Goal: Use online tool/utility: Use online tool/utility

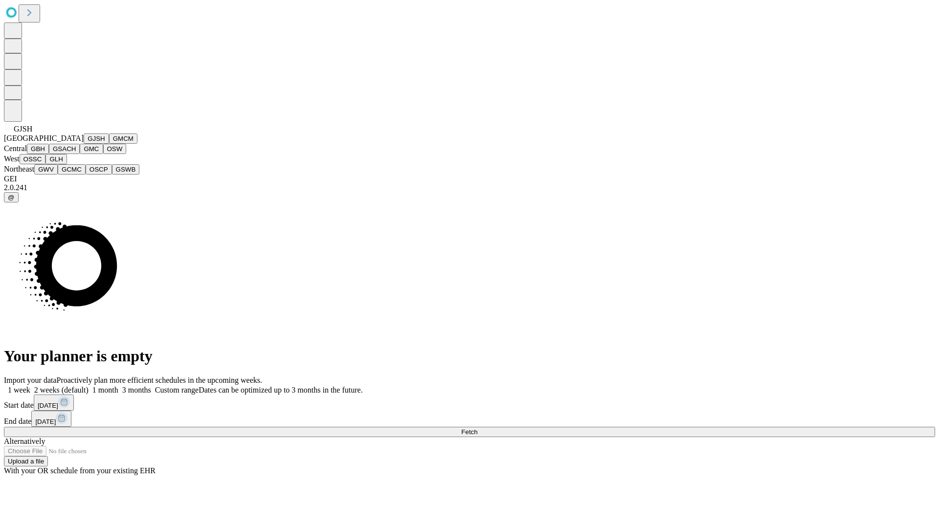
click at [84, 144] on button "GJSH" at bounding box center [96, 139] width 25 height 10
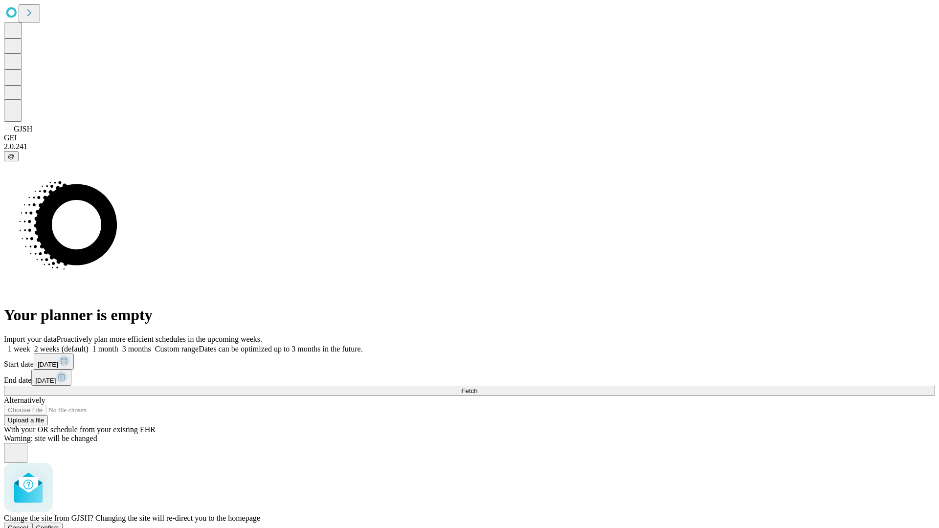
click at [59, 524] on span "Confirm" at bounding box center [47, 527] width 23 height 7
click at [30, 345] on label "1 week" at bounding box center [17, 349] width 26 height 8
click at [477, 387] on span "Fetch" at bounding box center [469, 390] width 16 height 7
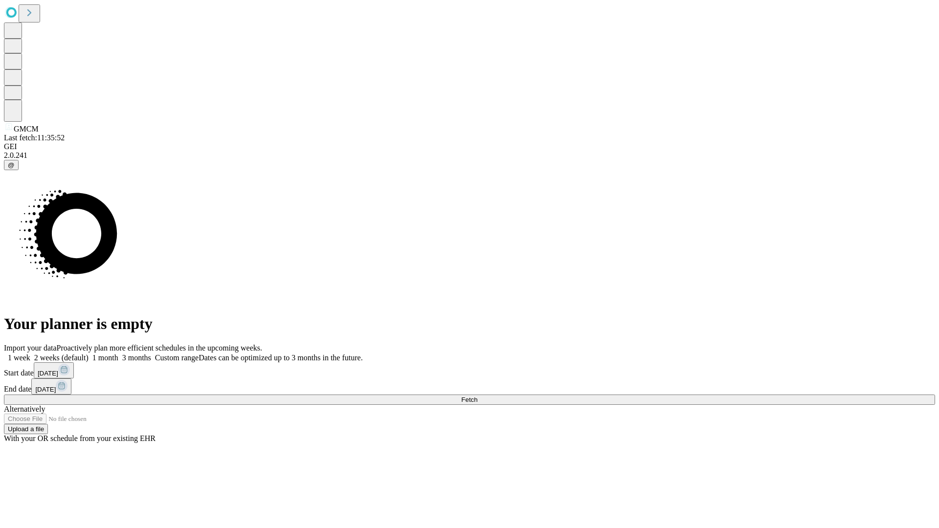
click at [30, 354] on label "1 week" at bounding box center [17, 358] width 26 height 8
click at [477, 396] on span "Fetch" at bounding box center [469, 399] width 16 height 7
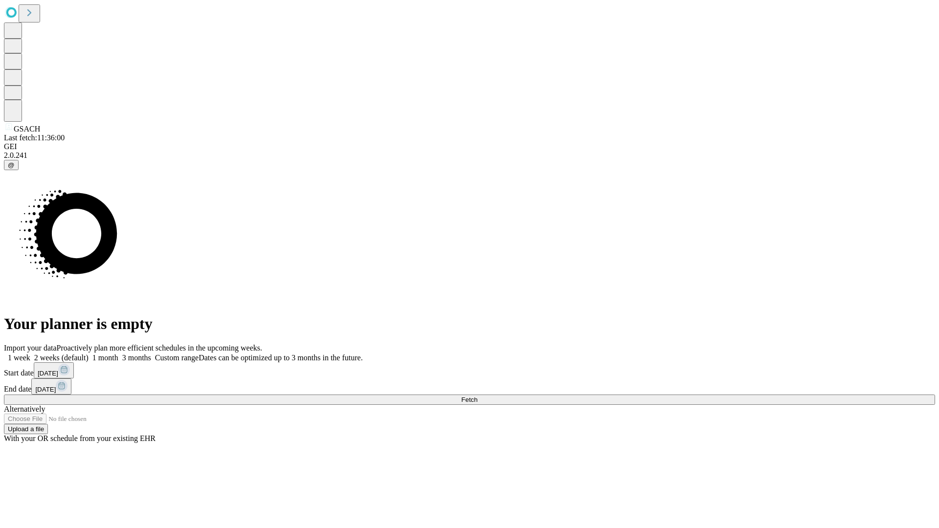
click at [30, 354] on label "1 week" at bounding box center [17, 358] width 26 height 8
click at [477, 396] on span "Fetch" at bounding box center [469, 399] width 16 height 7
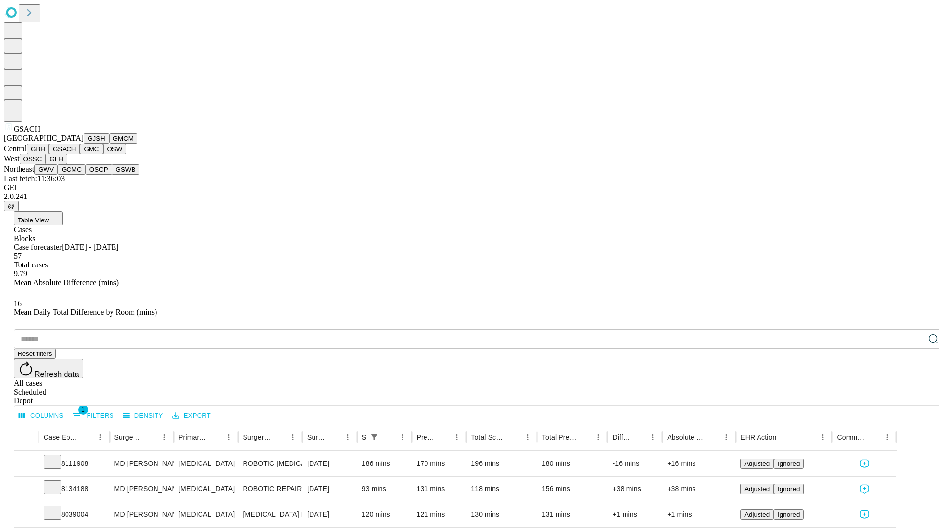
click at [80, 154] on button "GMC" at bounding box center [91, 149] width 23 height 10
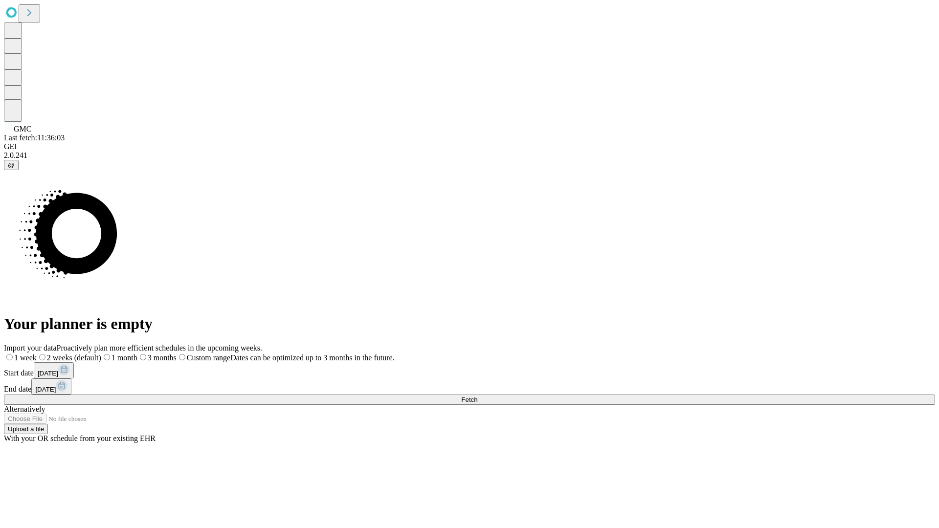
click at [37, 354] on label "1 week" at bounding box center [20, 358] width 33 height 8
click at [477, 396] on span "Fetch" at bounding box center [469, 399] width 16 height 7
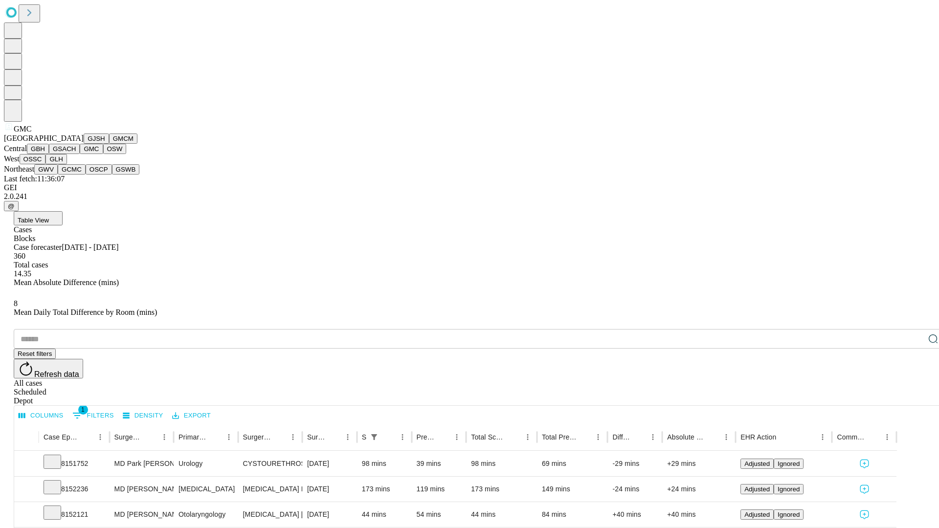
click at [103, 154] on button "OSW" at bounding box center [114, 149] width 23 height 10
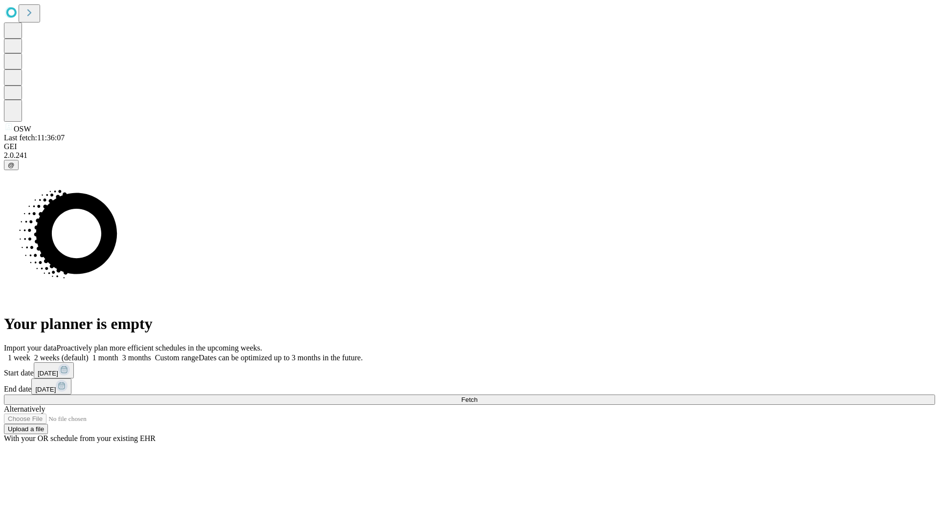
click at [30, 354] on label "1 week" at bounding box center [17, 358] width 26 height 8
click at [477, 396] on span "Fetch" at bounding box center [469, 399] width 16 height 7
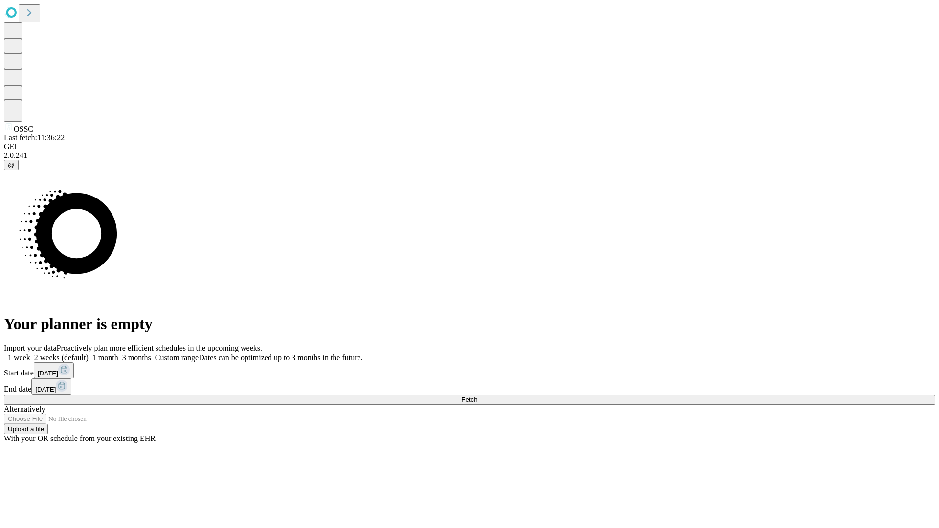
click at [30, 354] on label "1 week" at bounding box center [17, 358] width 26 height 8
click at [477, 396] on span "Fetch" at bounding box center [469, 399] width 16 height 7
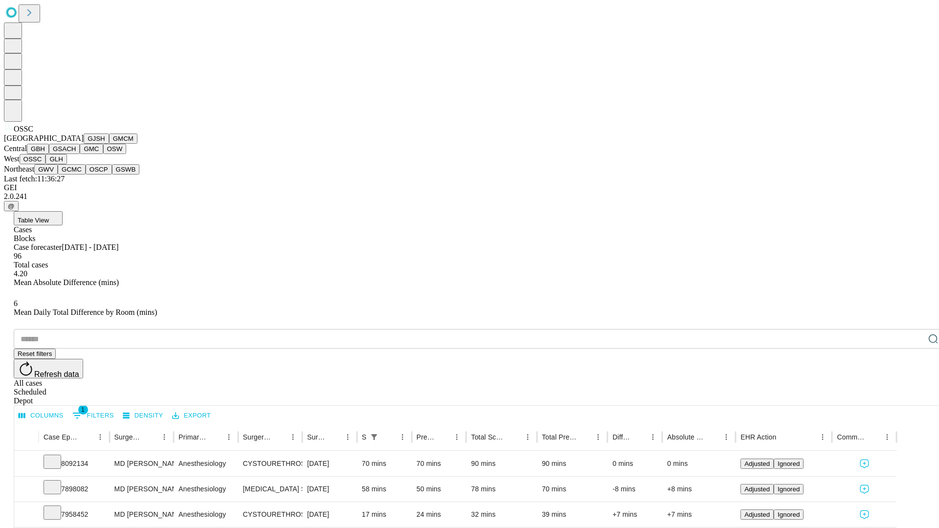
click at [67, 164] on button "GLH" at bounding box center [55, 159] width 21 height 10
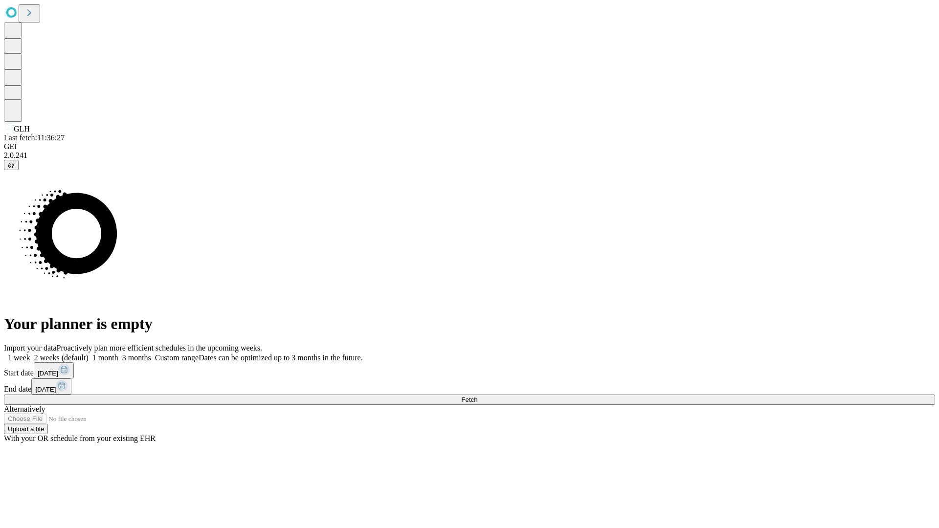
click at [30, 354] on label "1 week" at bounding box center [17, 358] width 26 height 8
click at [477, 396] on span "Fetch" at bounding box center [469, 399] width 16 height 7
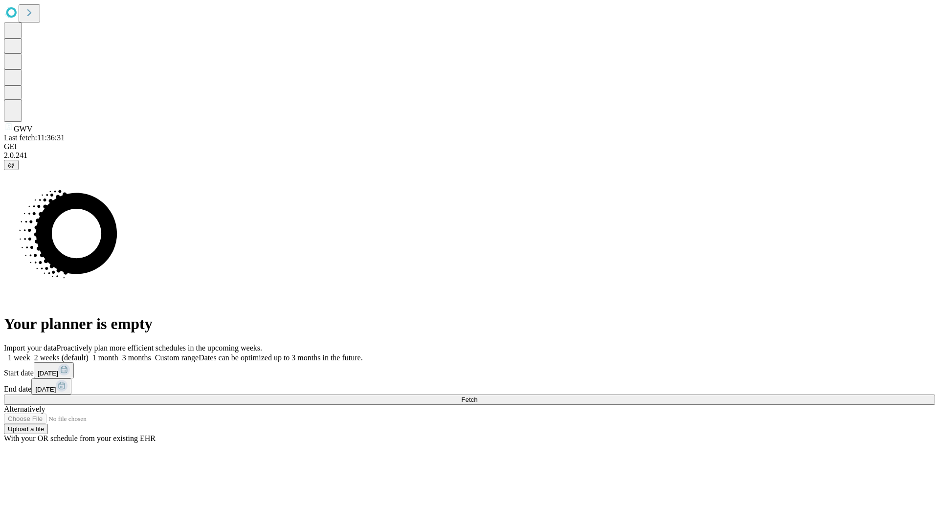
click at [30, 354] on label "1 week" at bounding box center [17, 358] width 26 height 8
click at [477, 396] on span "Fetch" at bounding box center [469, 399] width 16 height 7
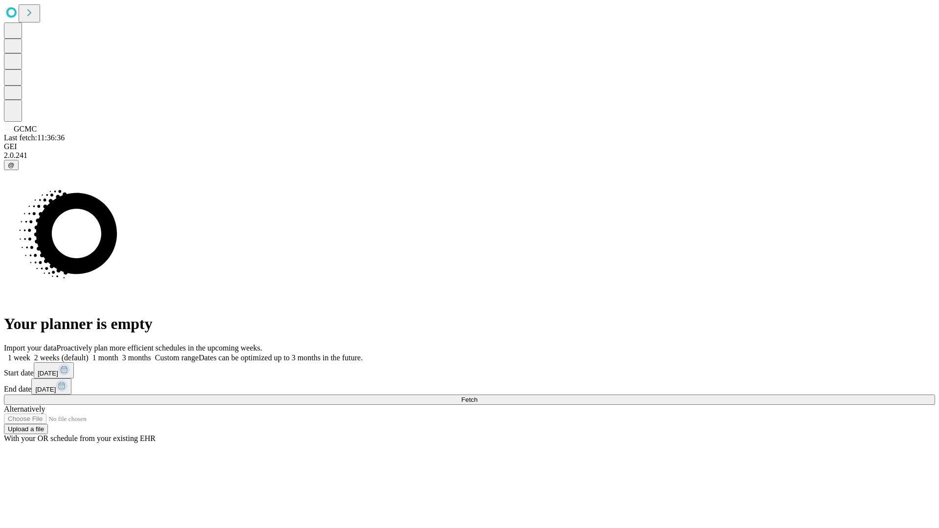
click at [30, 354] on label "1 week" at bounding box center [17, 358] width 26 height 8
click at [477, 396] on span "Fetch" at bounding box center [469, 399] width 16 height 7
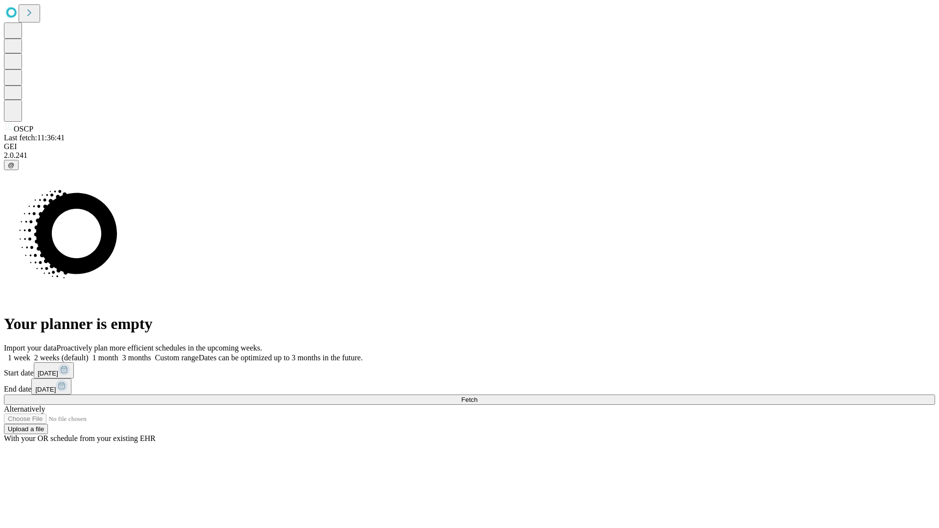
click at [477, 396] on span "Fetch" at bounding box center [469, 399] width 16 height 7
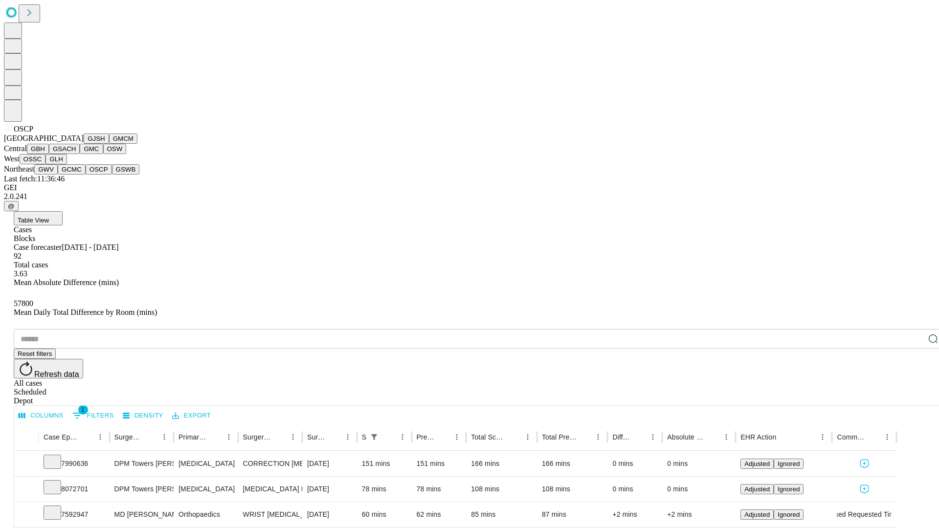
click at [112, 175] on button "GSWB" at bounding box center [126, 169] width 28 height 10
